Goal: Navigation & Orientation: Find specific page/section

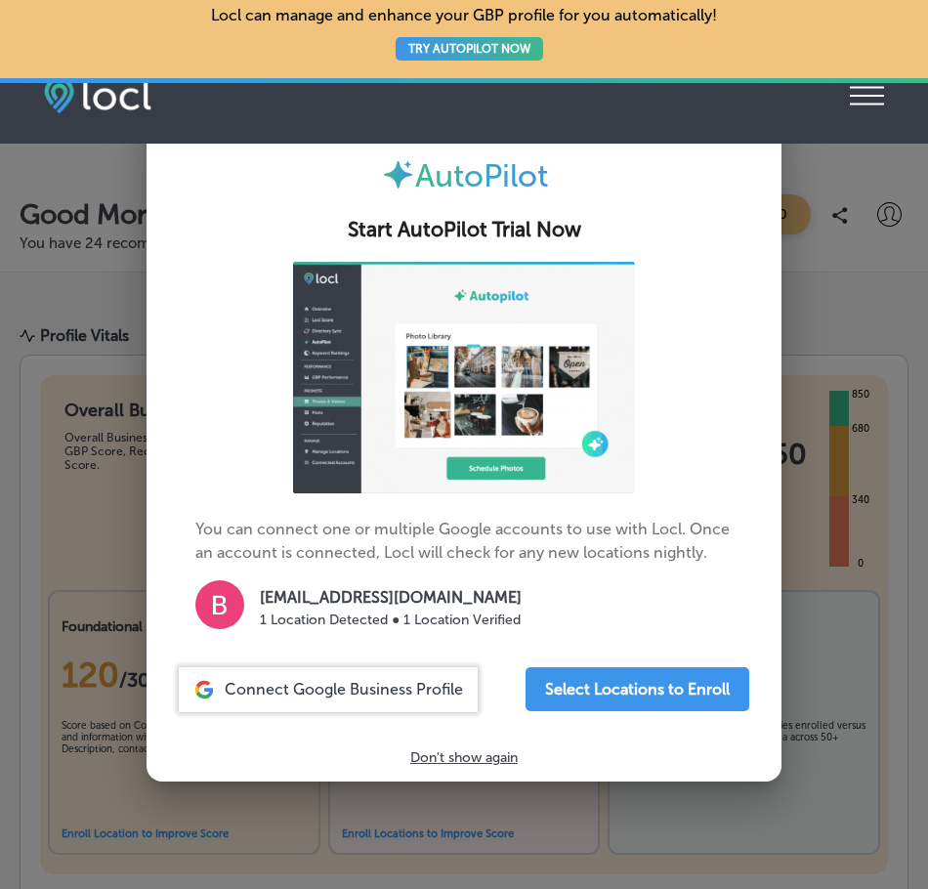
click at [491, 762] on p "Don't show again" at bounding box center [463, 757] width 107 height 17
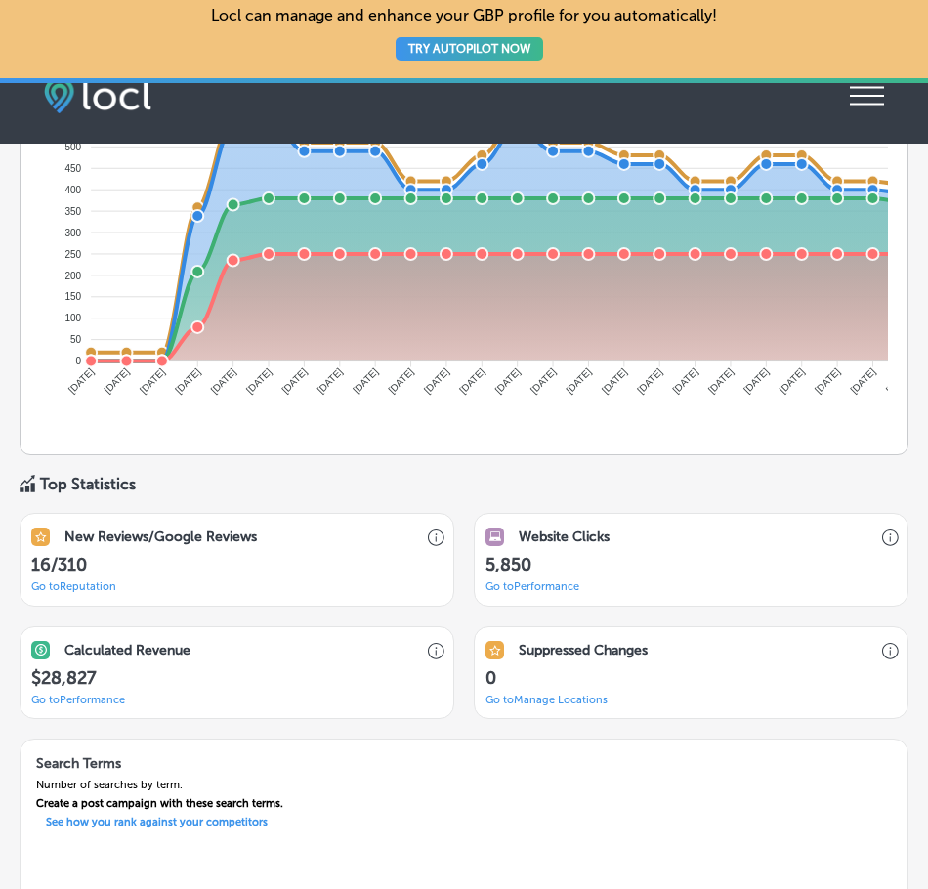
scroll to position [1172, 0]
